Goal: Task Accomplishment & Management: Manage account settings

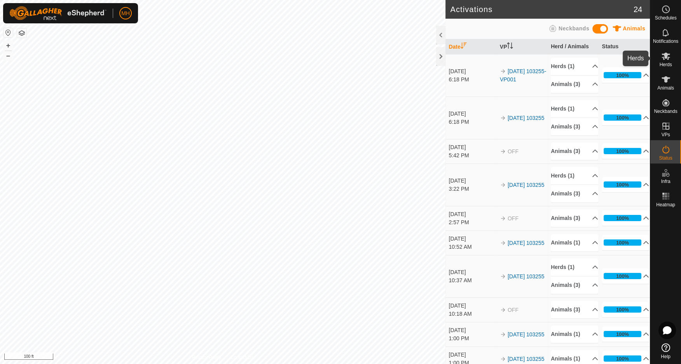
click at [667, 58] on icon at bounding box center [665, 55] width 9 height 9
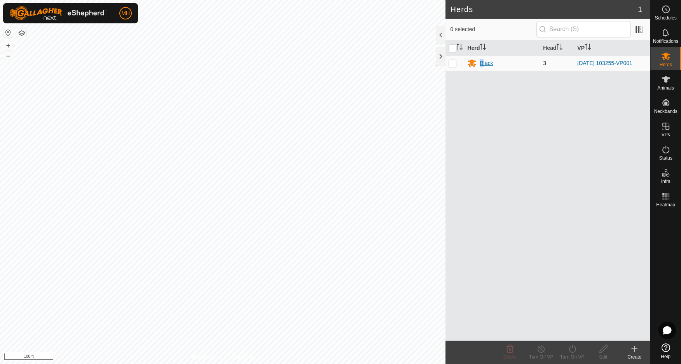
click at [482, 62] on div "Black" at bounding box center [486, 63] width 13 height 8
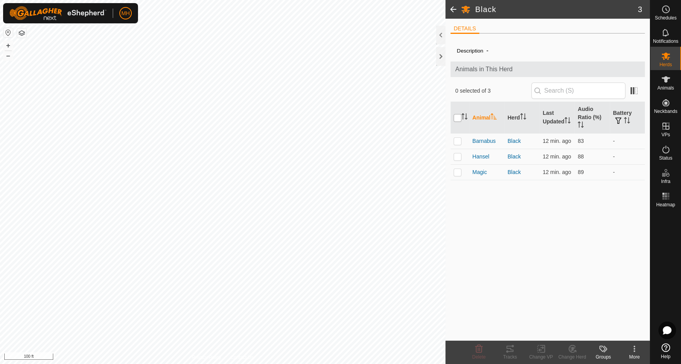
click at [456, 119] on input "checkbox" at bounding box center [458, 118] width 8 height 8
checkbox input "true"
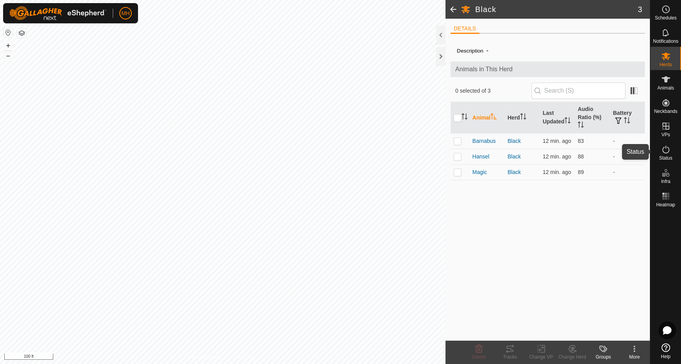
click at [667, 149] on icon at bounding box center [665, 149] width 9 height 9
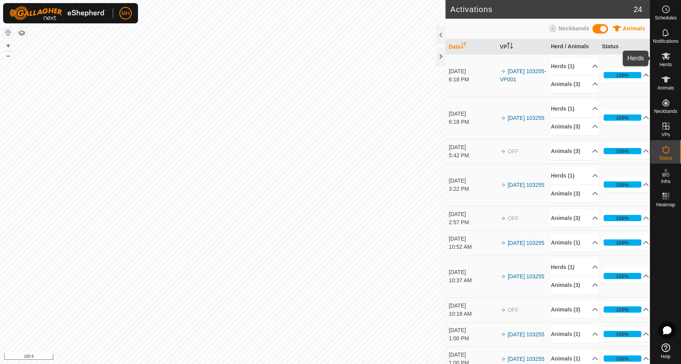
click at [670, 59] on icon at bounding box center [665, 55] width 9 height 9
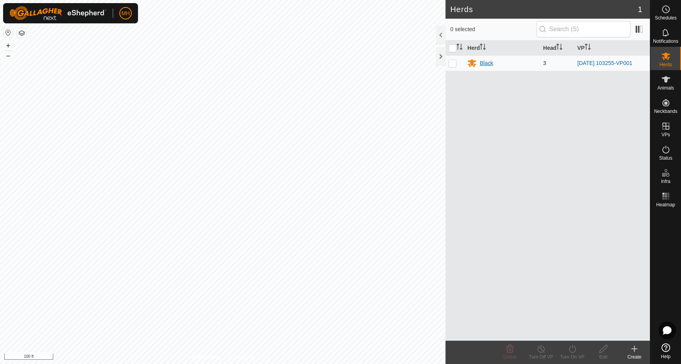
click at [490, 66] on div "Black" at bounding box center [486, 63] width 13 height 8
